Goal: Task Accomplishment & Management: Complete application form

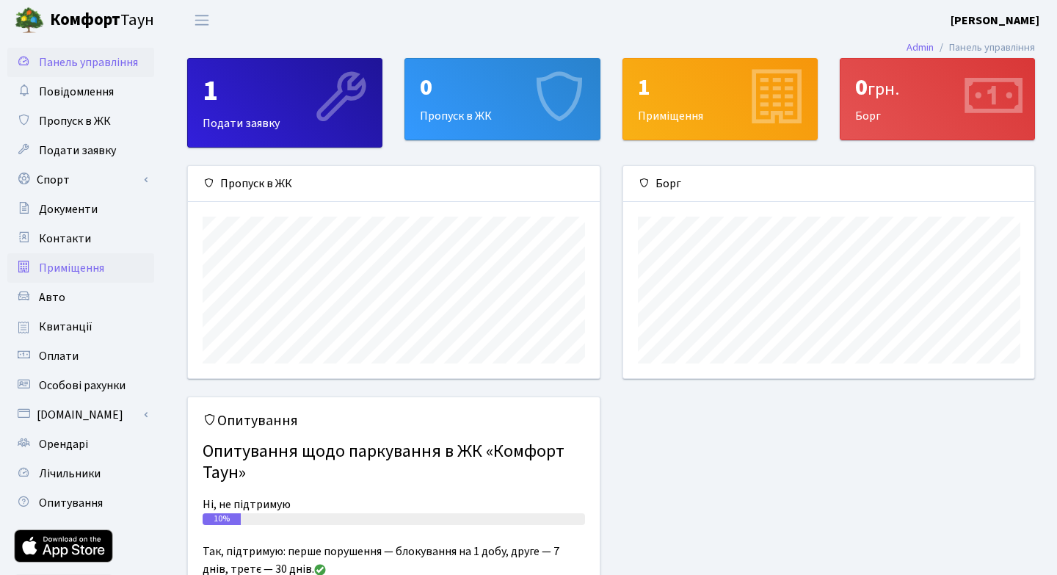
scroll to position [212, 411]
click at [83, 119] on span "Пропуск в ЖК" at bounding box center [75, 121] width 72 height 16
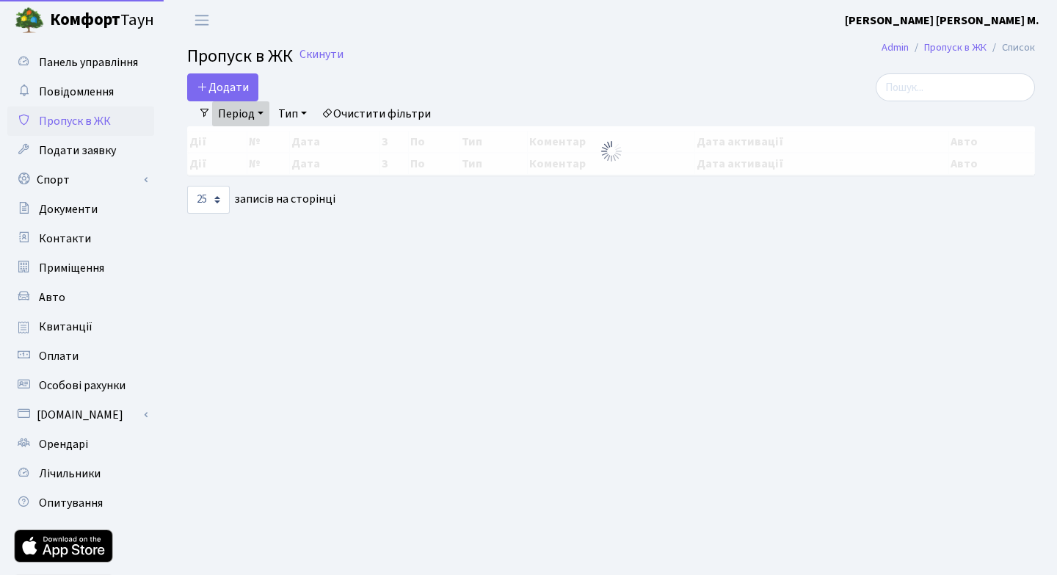
select select "25"
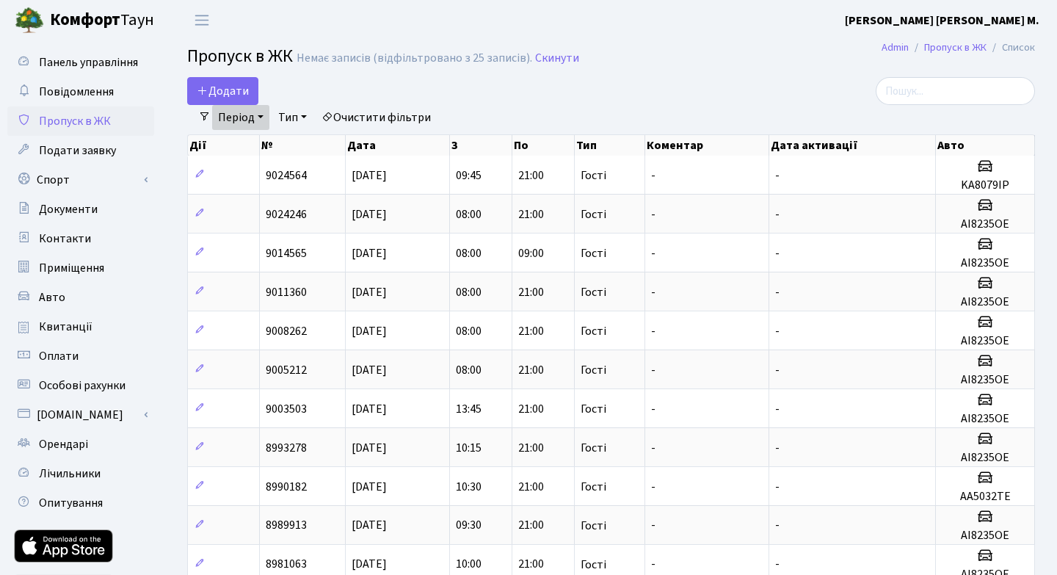
click at [244, 114] on link "Період" at bounding box center [240, 117] width 57 height 25
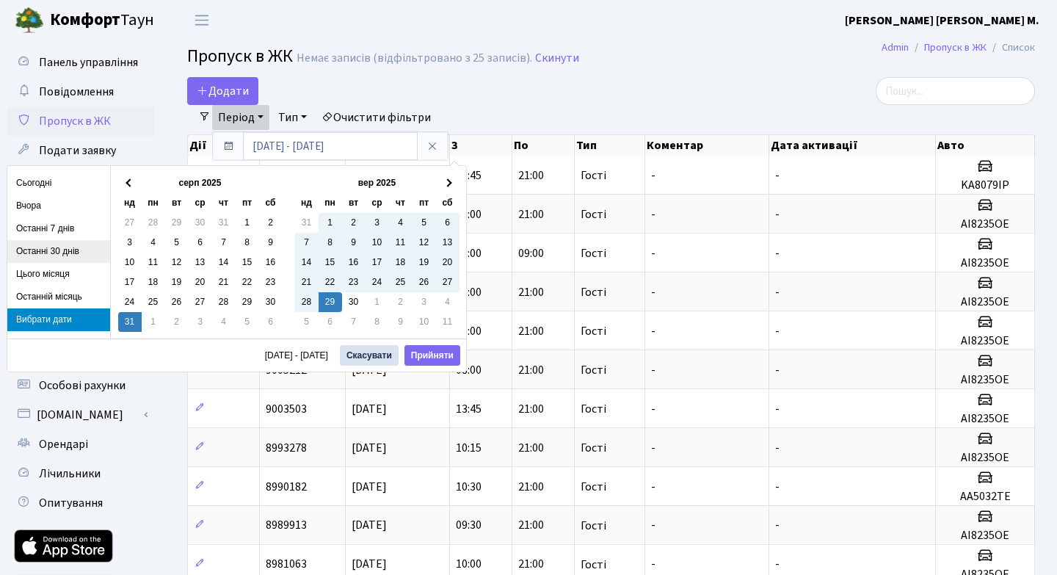
click at [53, 249] on li "Останні 30 днів" at bounding box center [58, 251] width 103 height 23
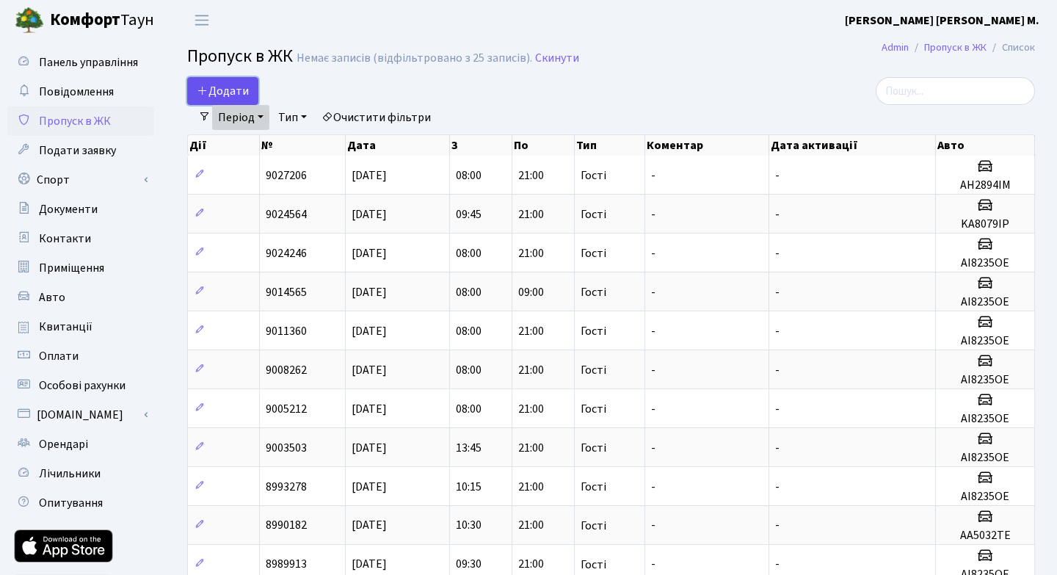
click at [226, 87] on span "Додати" at bounding box center [223, 91] width 52 height 16
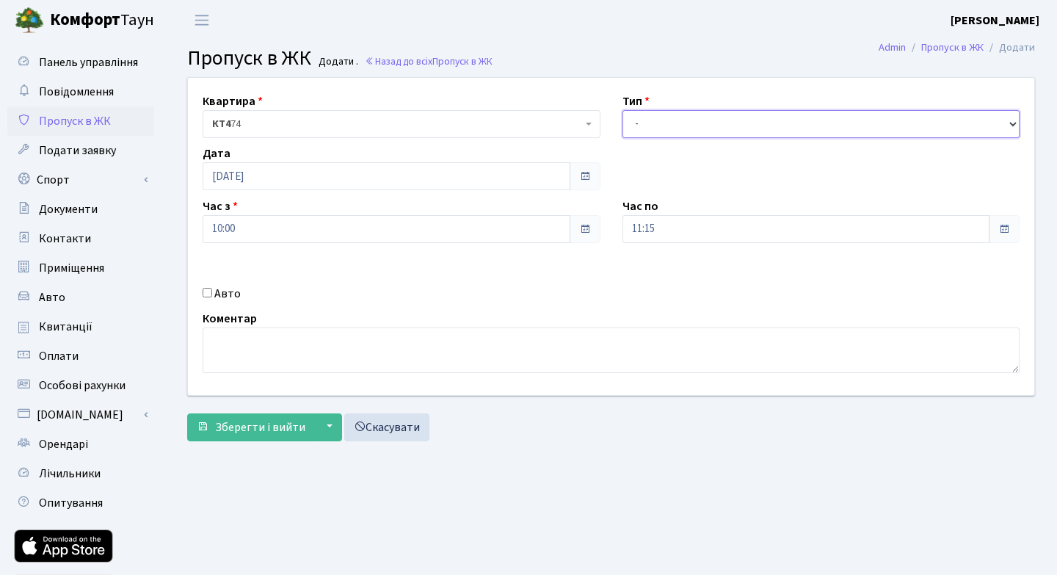
click at [1011, 123] on select "- Доставка Таксі Гості Сервіс" at bounding box center [821, 124] width 398 height 28
select select "3"
click at [936, 227] on input "11:15" at bounding box center [806, 229] width 368 height 28
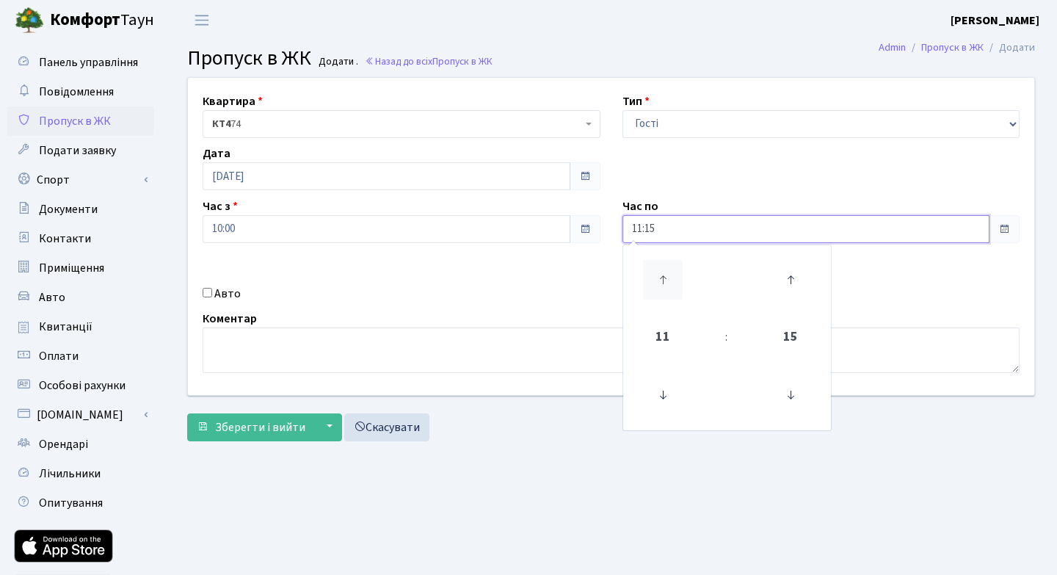
click at [662, 277] on icon at bounding box center [663, 280] width 40 height 40
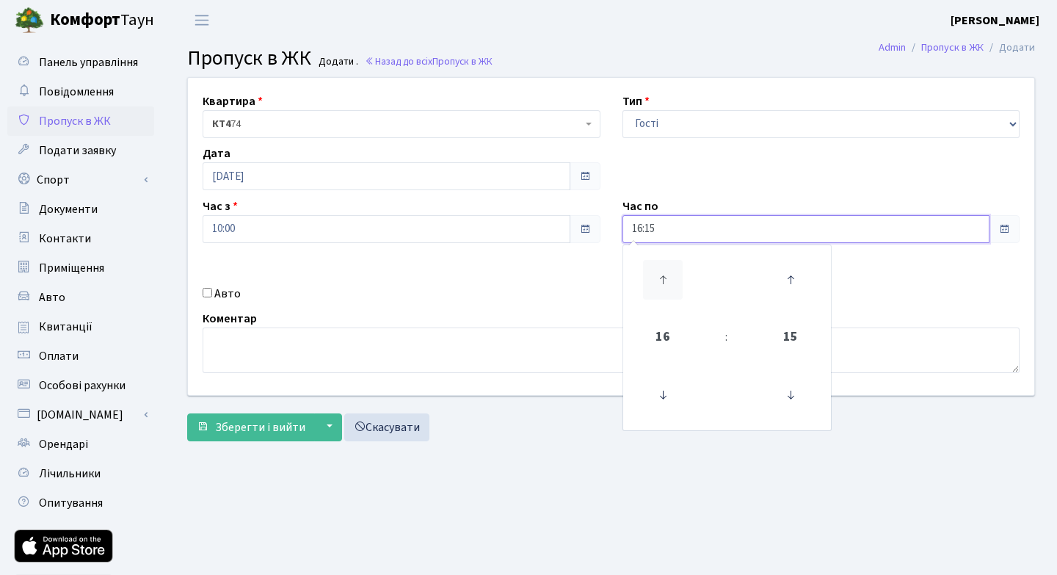
click at [662, 277] on icon at bounding box center [663, 280] width 40 height 40
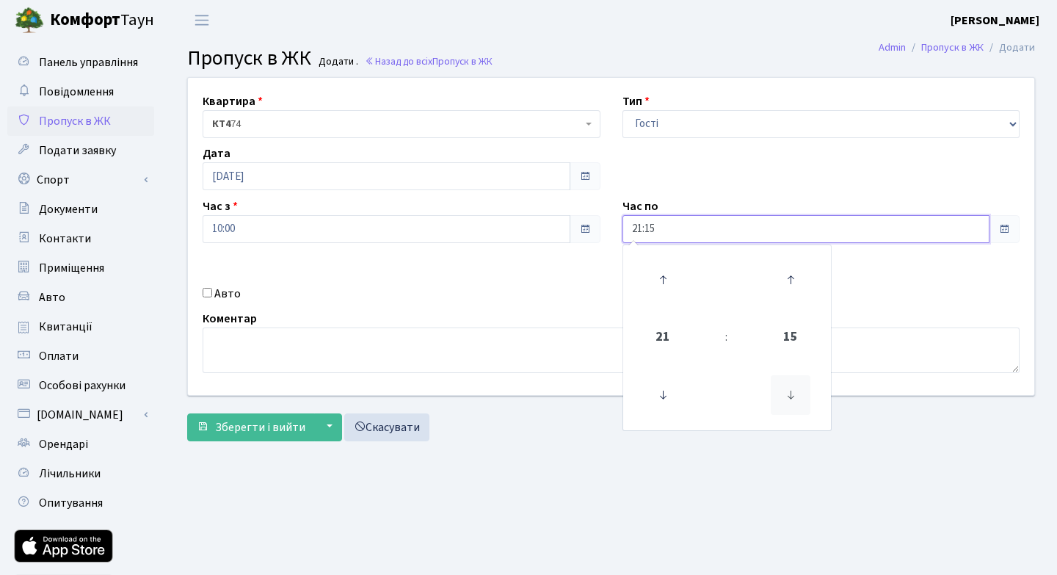
click at [789, 392] on icon at bounding box center [791, 395] width 40 height 40
type input "21:00"
click at [895, 281] on div "Квартира <b>КТ4</b>&nbsp;&nbsp;&nbsp;74 КТ4 74 Тип - Доставка Таксі Гості Серві…" at bounding box center [611, 236] width 868 height 317
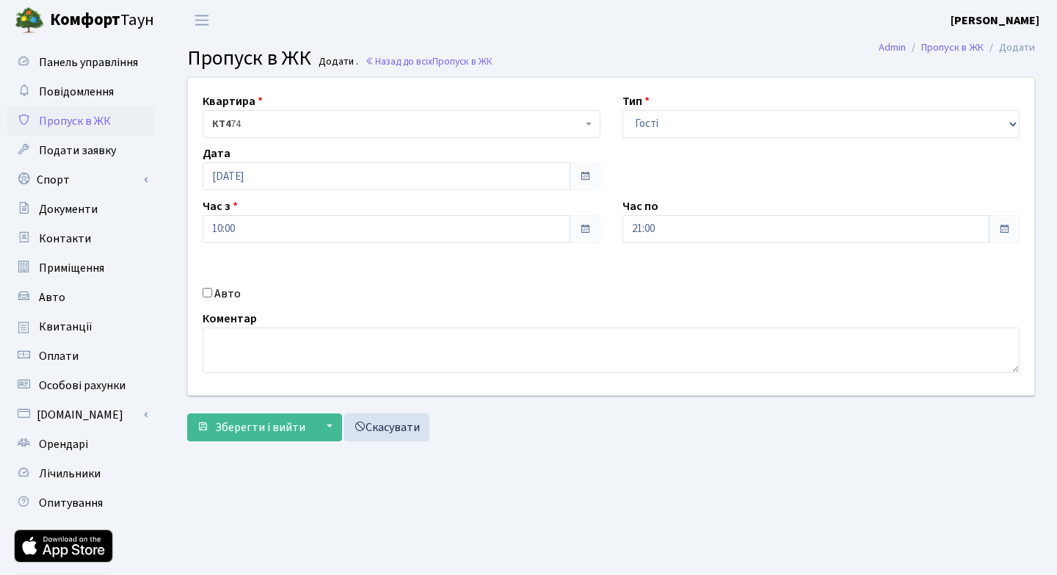
click at [207, 293] on input "Авто" at bounding box center [208, 293] width 10 height 10
checkbox input "true"
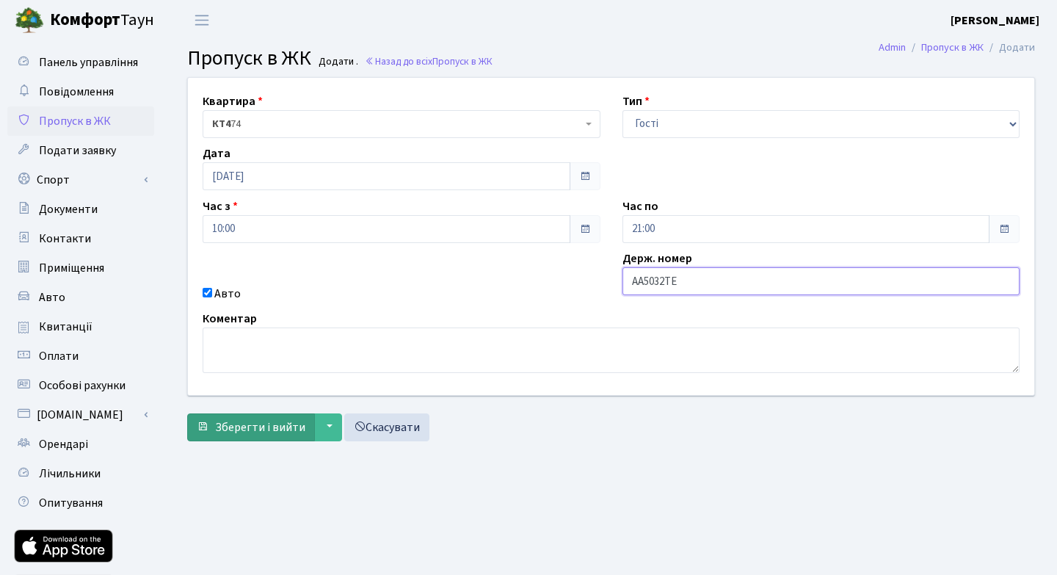
type input "AA5032TE"
click at [264, 425] on span "Зберегти і вийти" at bounding box center [260, 427] width 90 height 16
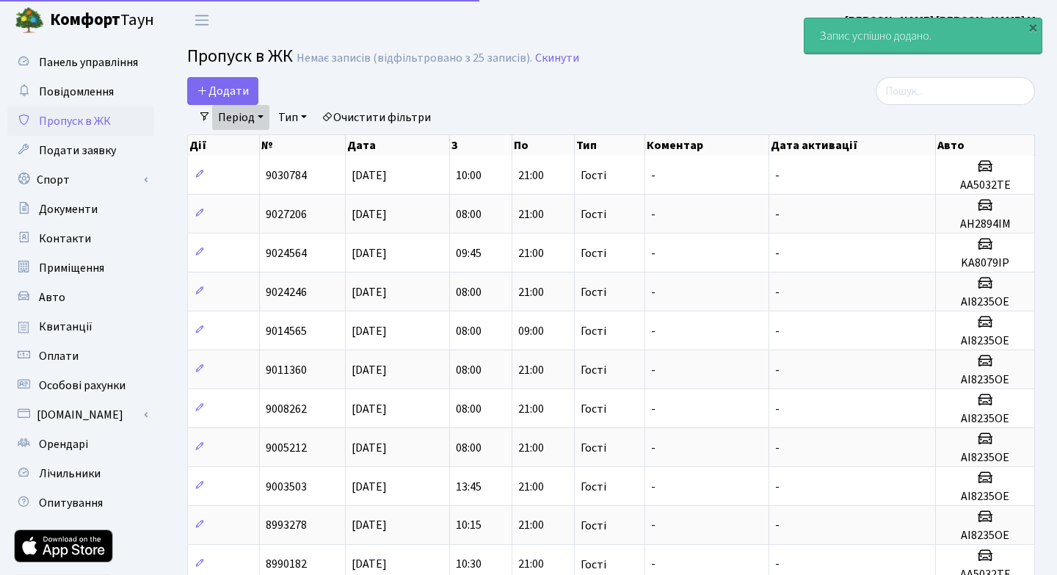
select select "25"
